Goal: Check status: Check status

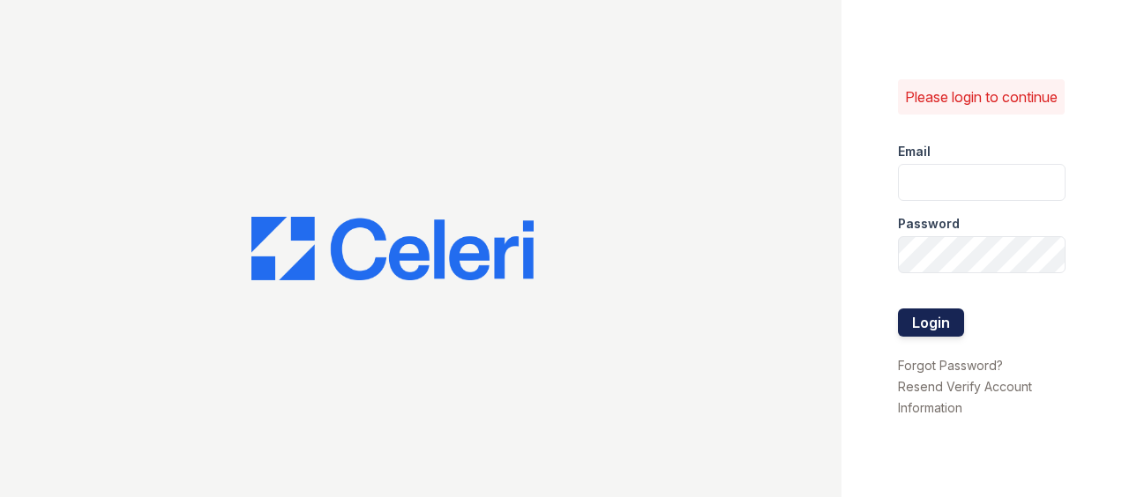
type input "[EMAIL_ADDRESS][DOMAIN_NAME]"
click at [908, 337] on button "Login" at bounding box center [931, 323] width 66 height 28
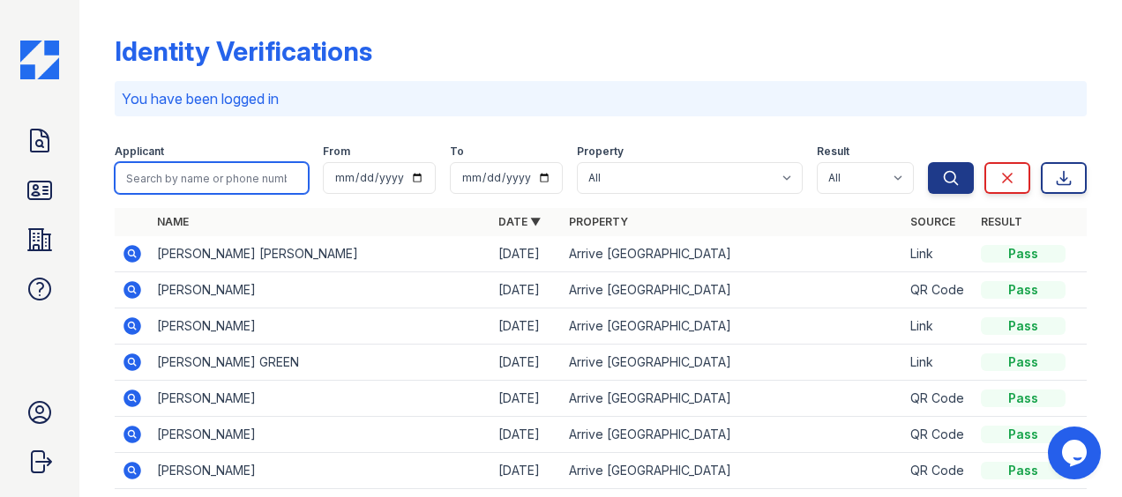
click at [205, 178] on input "search" at bounding box center [212, 178] width 194 height 32
type input "doe"
click at [928, 162] on button "Search" at bounding box center [951, 178] width 46 height 32
